Goal: Entertainment & Leisure: Consume media (video, audio)

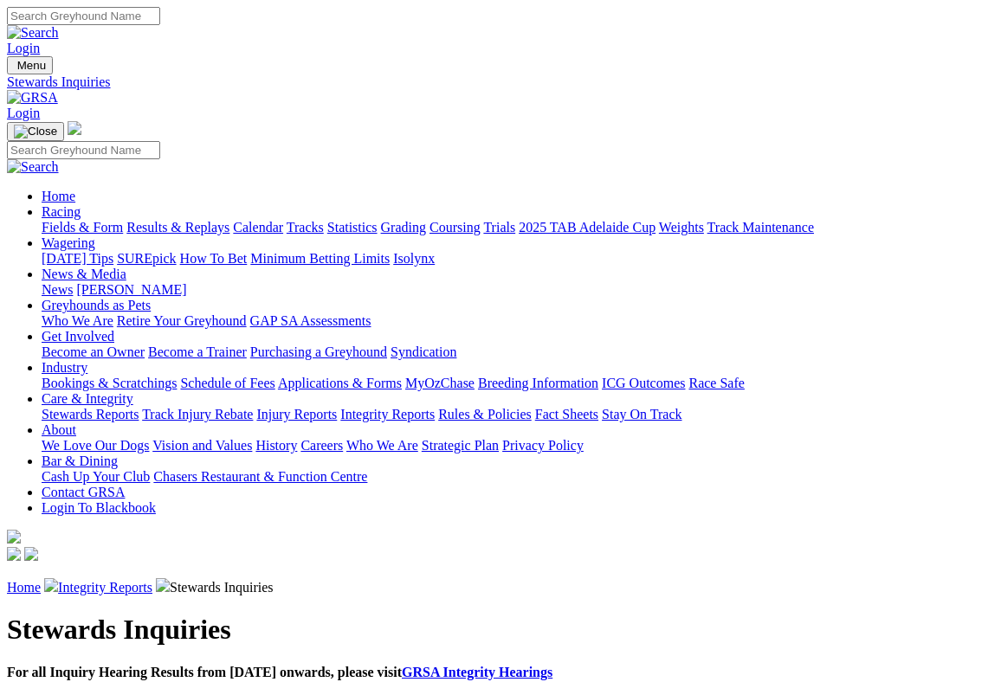
click at [81, 204] on link "Racing" at bounding box center [61, 211] width 39 height 15
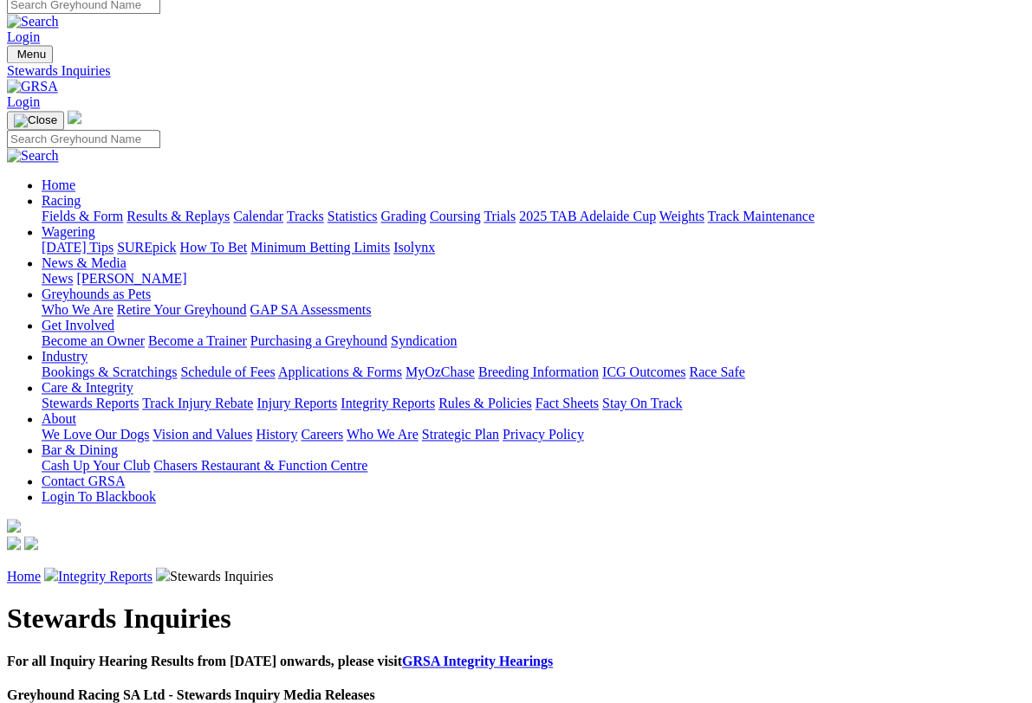
scroll to position [10, 0]
click at [222, 210] on link "Results & Replays" at bounding box center [177, 217] width 103 height 15
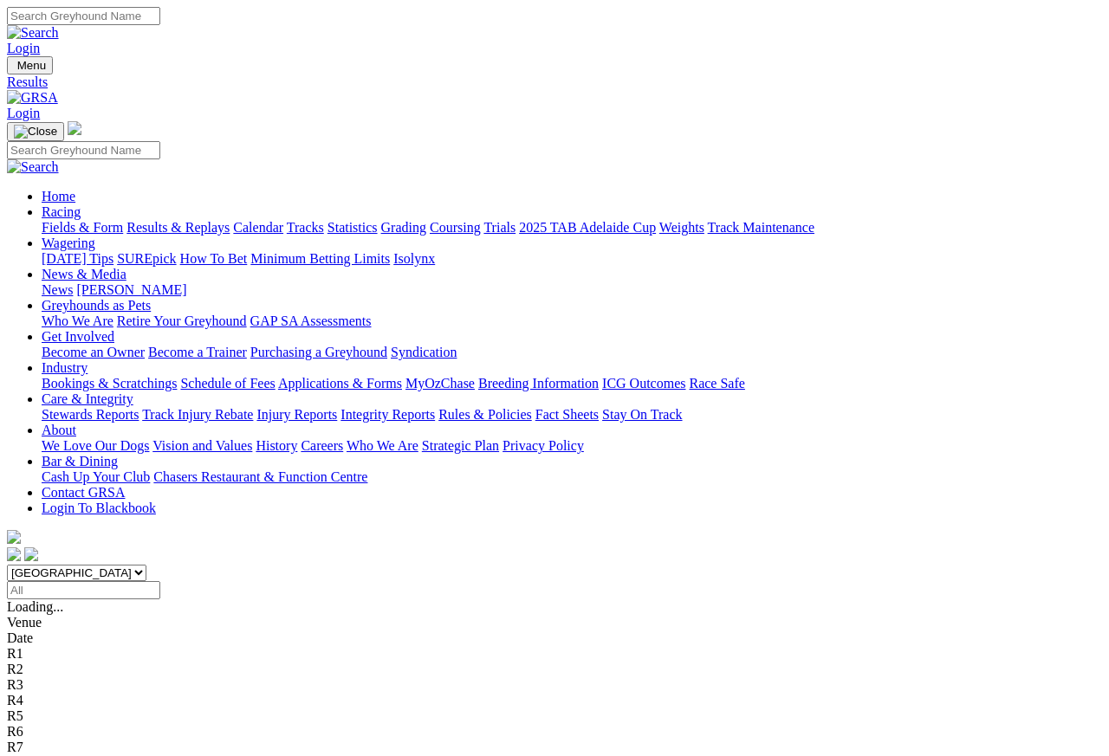
scroll to position [8, 0]
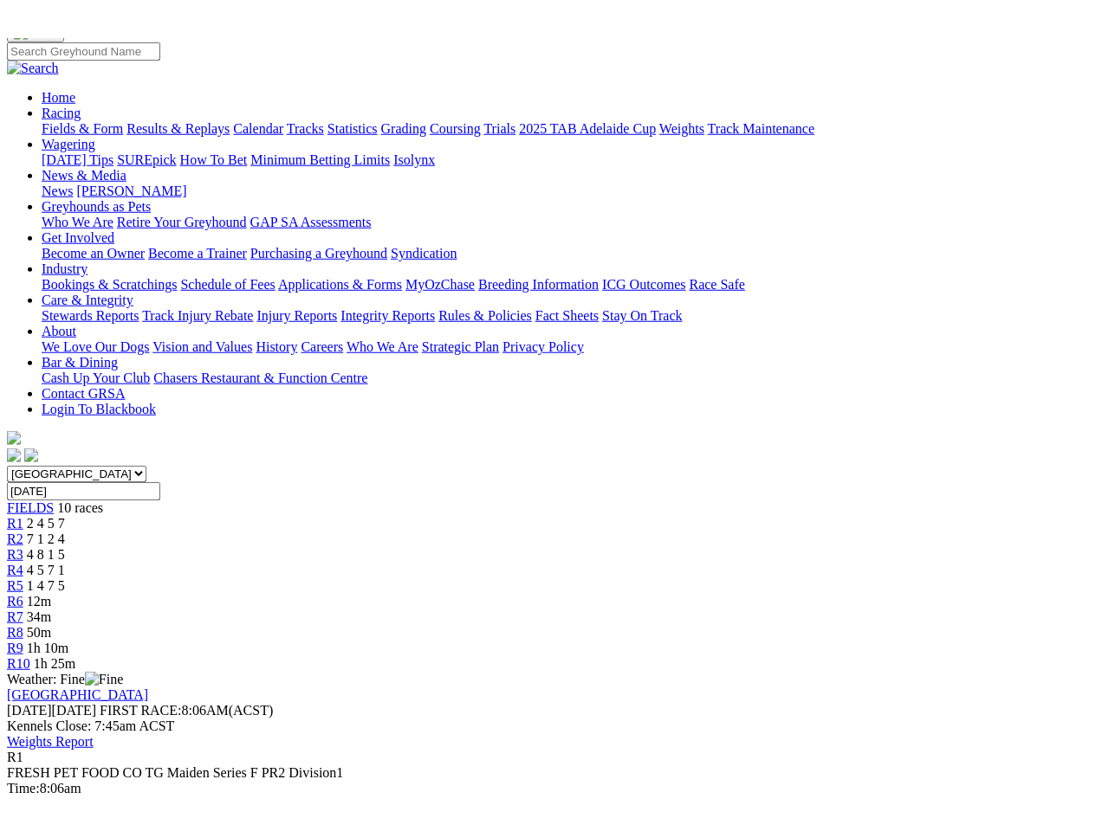
scroll to position [139, 0]
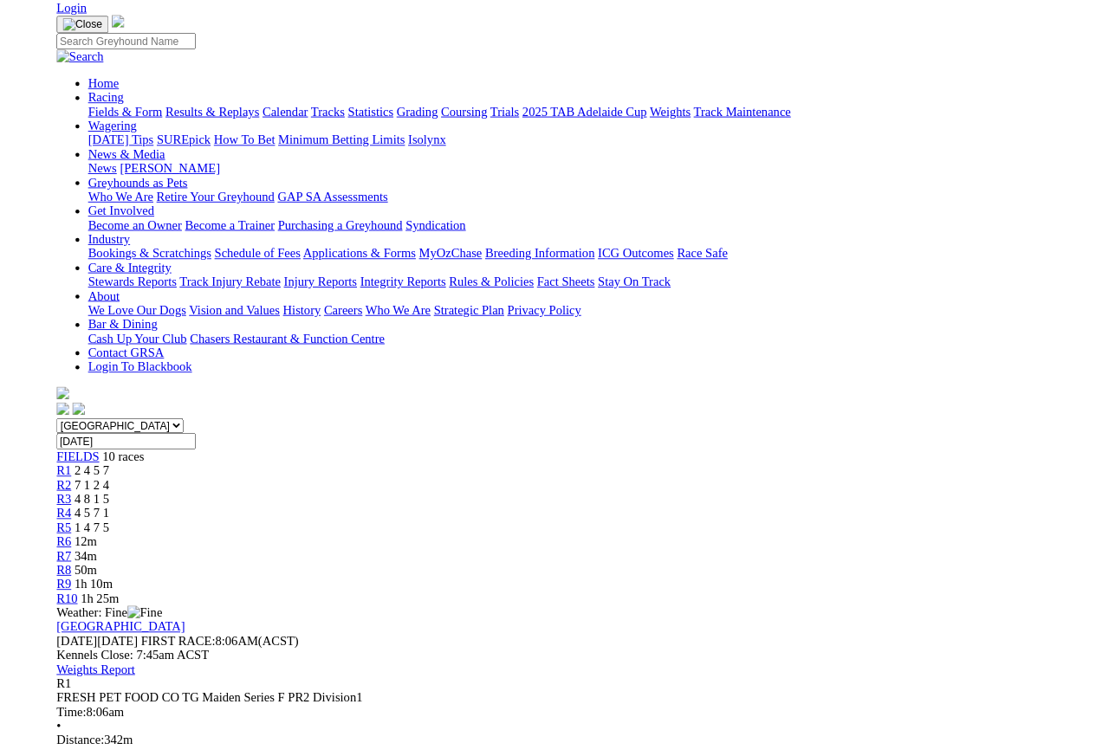
scroll to position [254, 0]
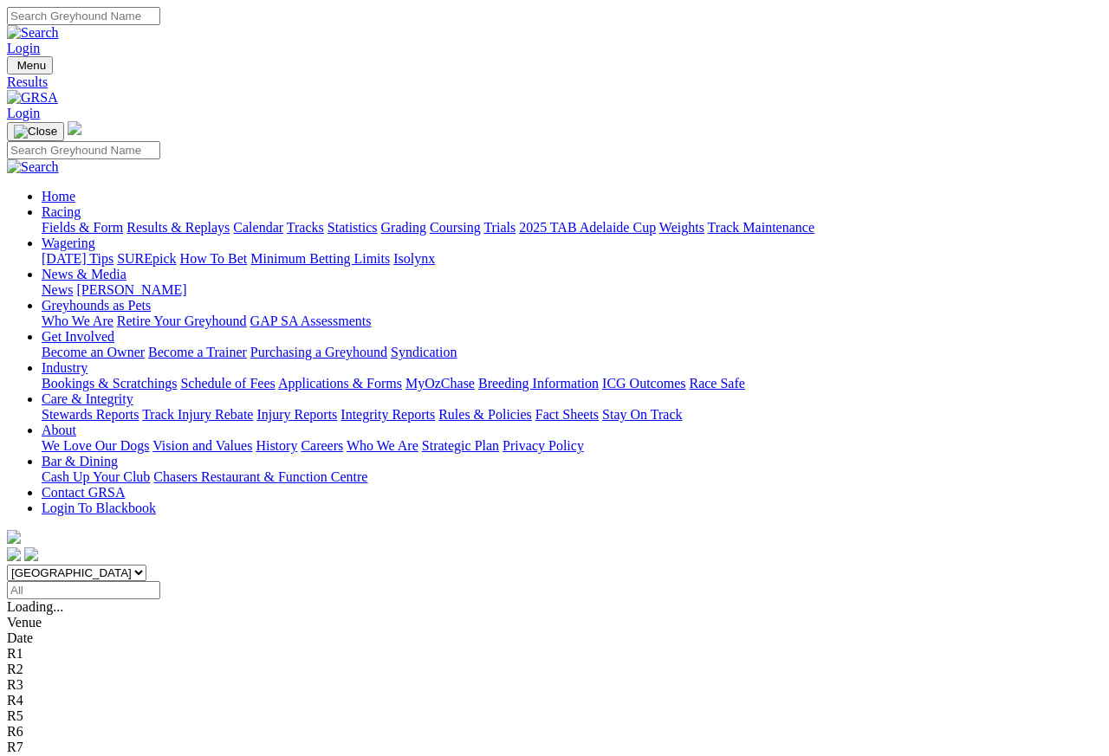
scroll to position [8, 0]
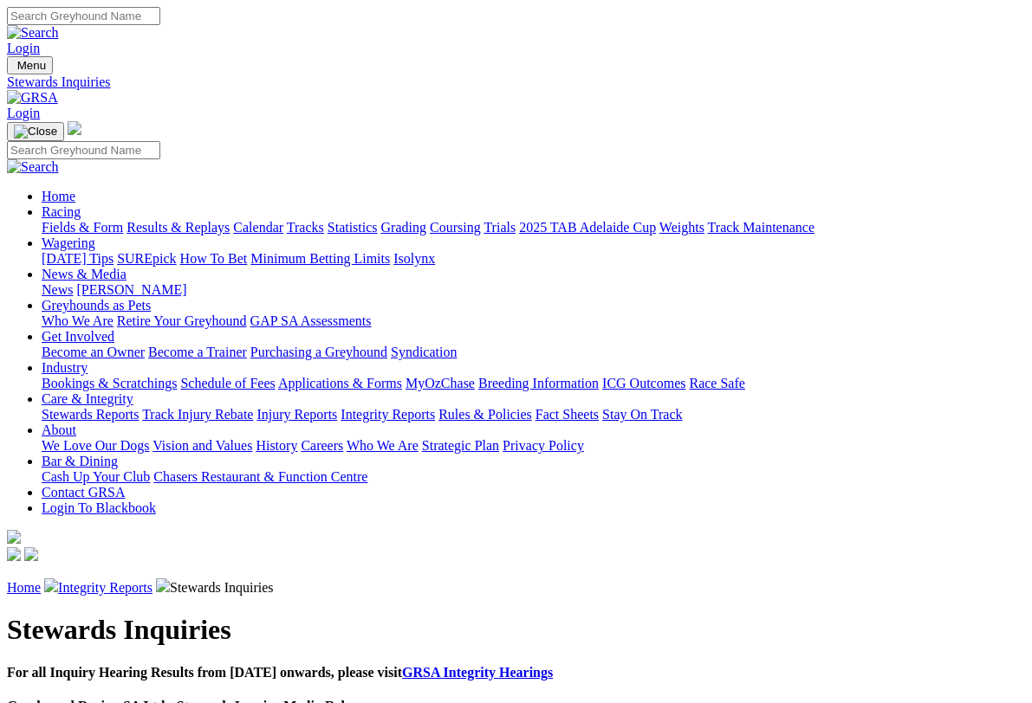
scroll to position [3, 0]
